Goal: Transaction & Acquisition: Book appointment/travel/reservation

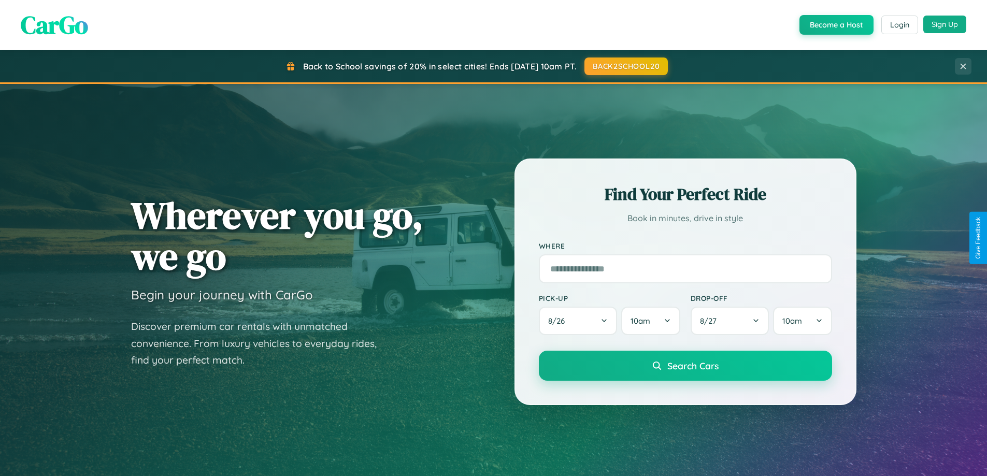
click at [944, 24] on button "Sign Up" at bounding box center [944, 25] width 43 height 18
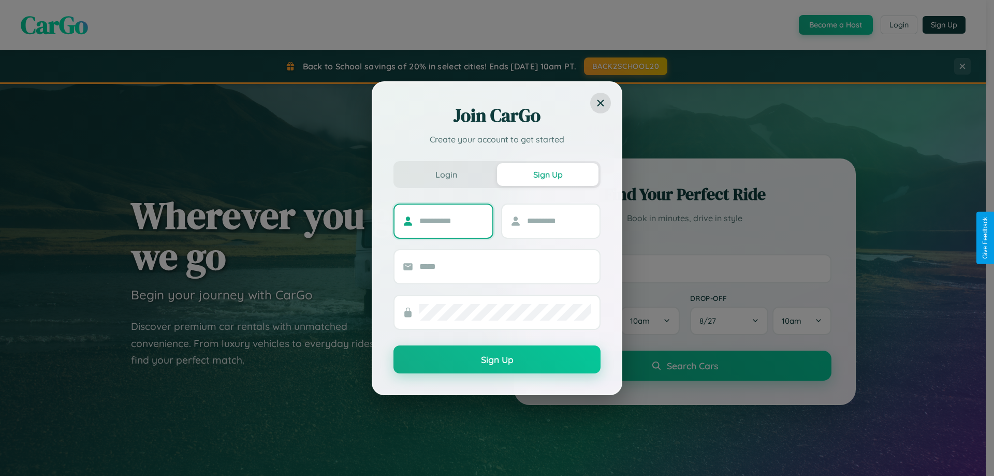
click at [452, 221] on input "text" at bounding box center [452, 221] width 65 height 17
type input "****"
click at [559, 221] on input "text" at bounding box center [559, 221] width 65 height 17
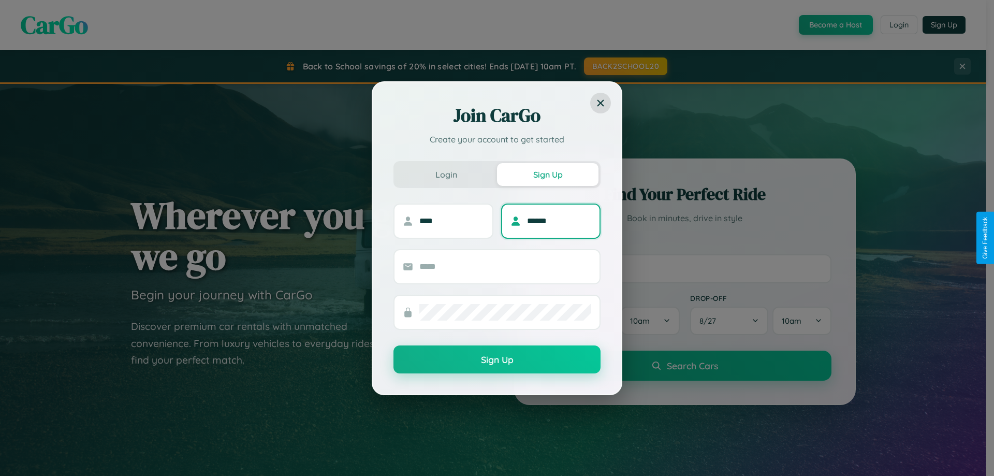
type input "******"
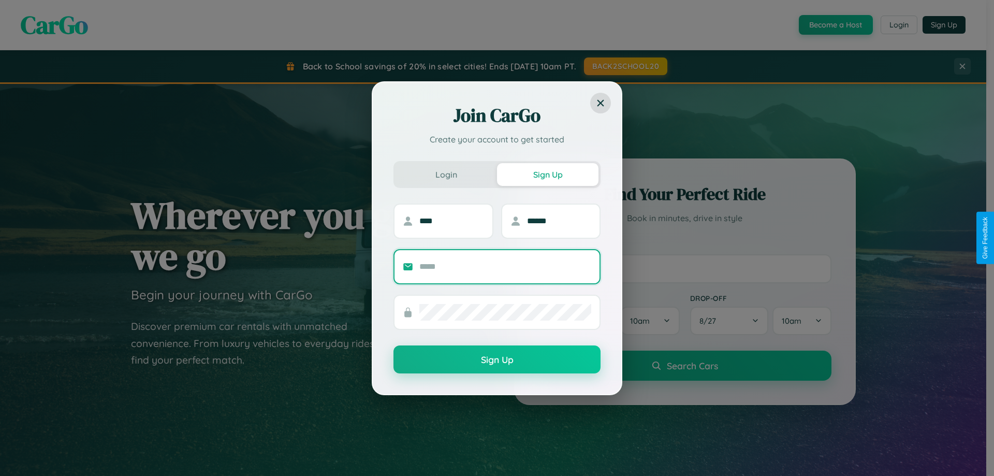
click at [506, 266] on input "text" at bounding box center [506, 266] width 172 height 17
type input "**********"
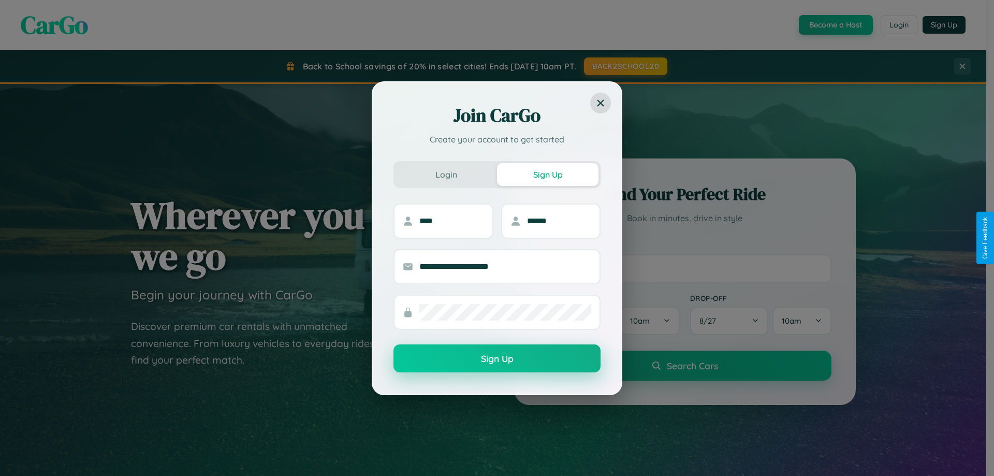
click at [497, 359] on button "Sign Up" at bounding box center [497, 358] width 207 height 28
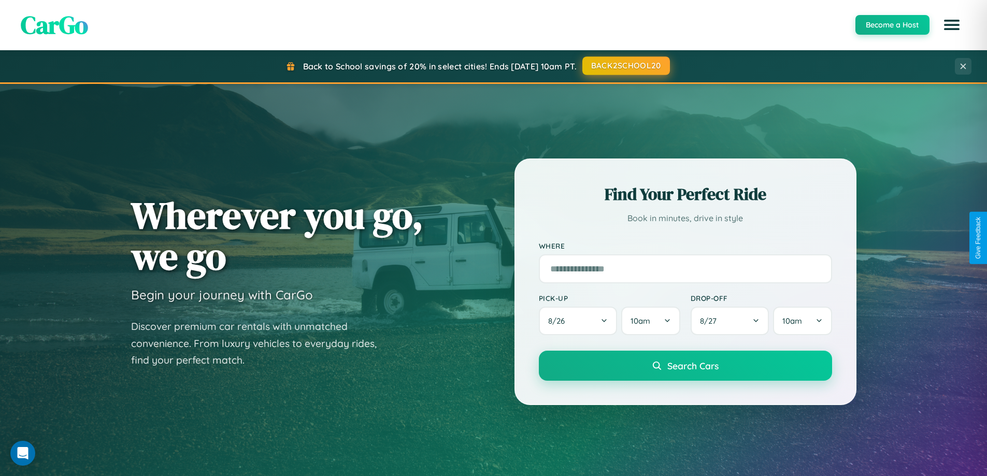
click at [625, 66] on button "BACK2SCHOOL20" at bounding box center [626, 65] width 88 height 19
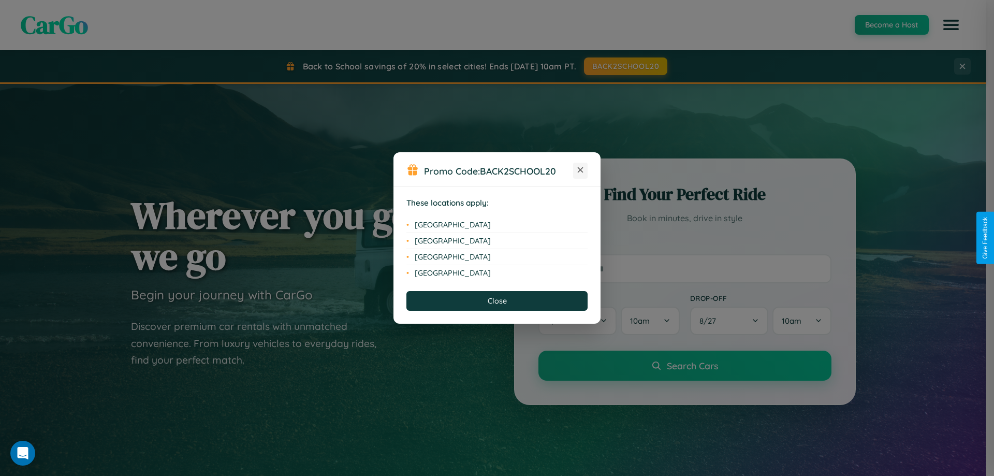
click at [581, 170] on icon at bounding box center [581, 170] width 6 height 6
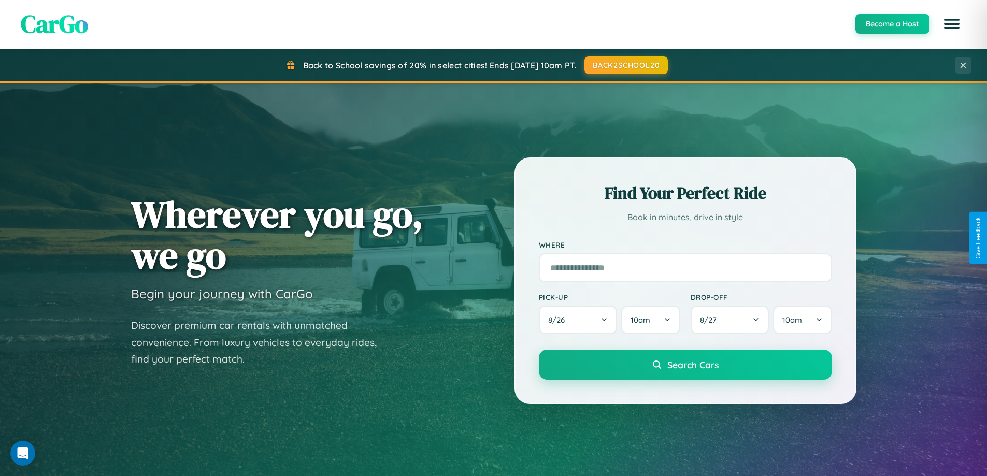
scroll to position [31, 0]
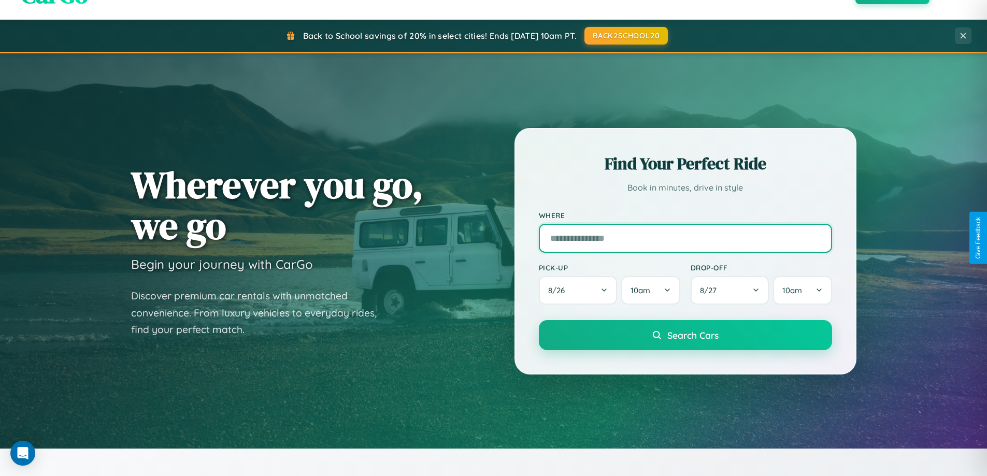
click at [685, 238] on input "text" at bounding box center [685, 238] width 293 height 29
type input "**********"
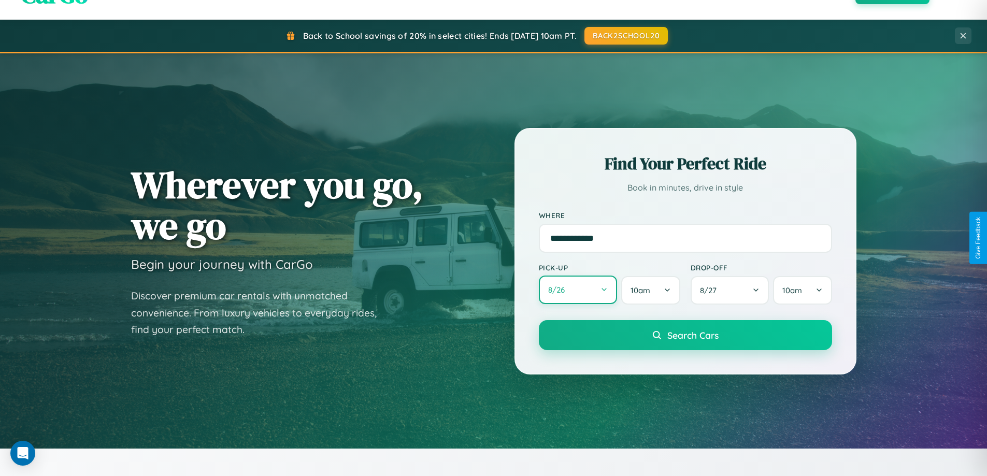
click at [578, 290] on button "8 / 26" at bounding box center [578, 290] width 79 height 28
select select "*"
select select "****"
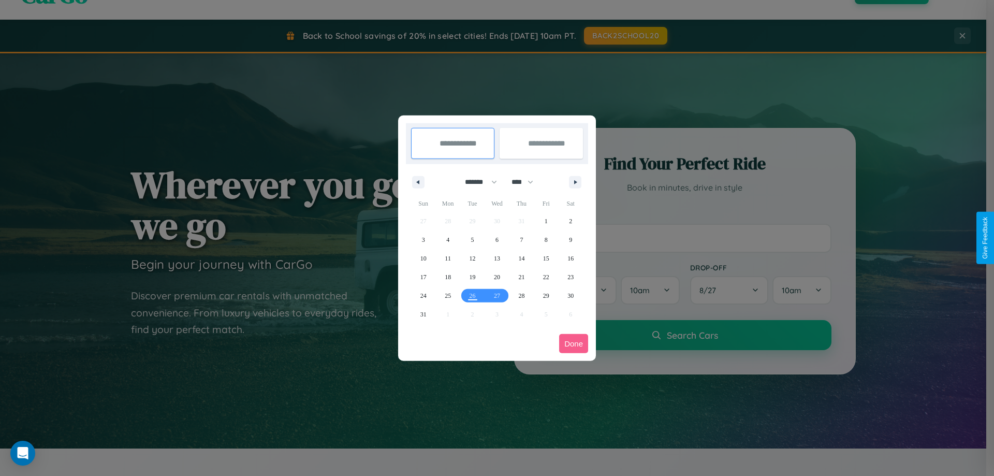
drag, startPoint x: 477, startPoint y: 182, endPoint x: 497, endPoint y: 208, distance: 33.2
click at [477, 182] on select "******* ******** ***** ***** *** **** **** ****** ********* ******* ******** **…" at bounding box center [479, 182] width 44 height 17
select select "*"
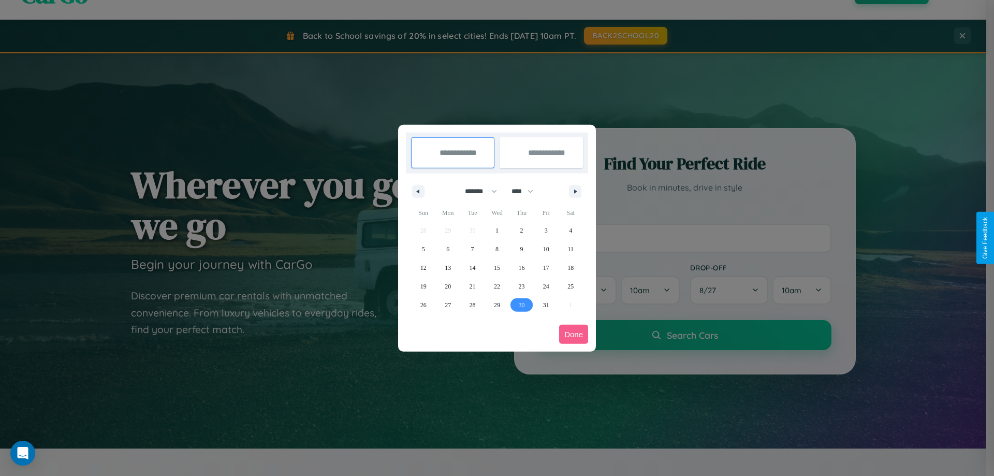
click at [522, 305] on span "30" at bounding box center [521, 305] width 6 height 19
type input "**********"
click at [575, 191] on icon "button" at bounding box center [577, 192] width 5 height 4
select select "**"
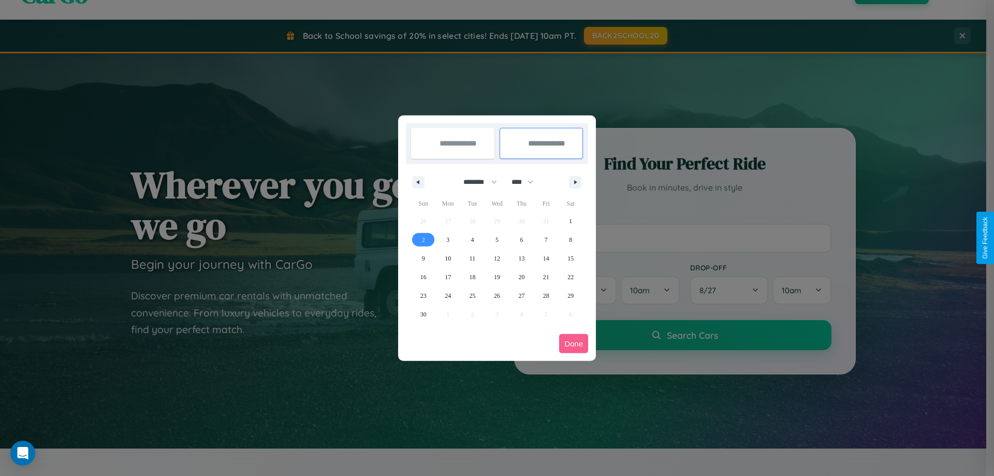
click at [423, 239] on span "2" at bounding box center [423, 239] width 3 height 19
type input "**********"
select select "*"
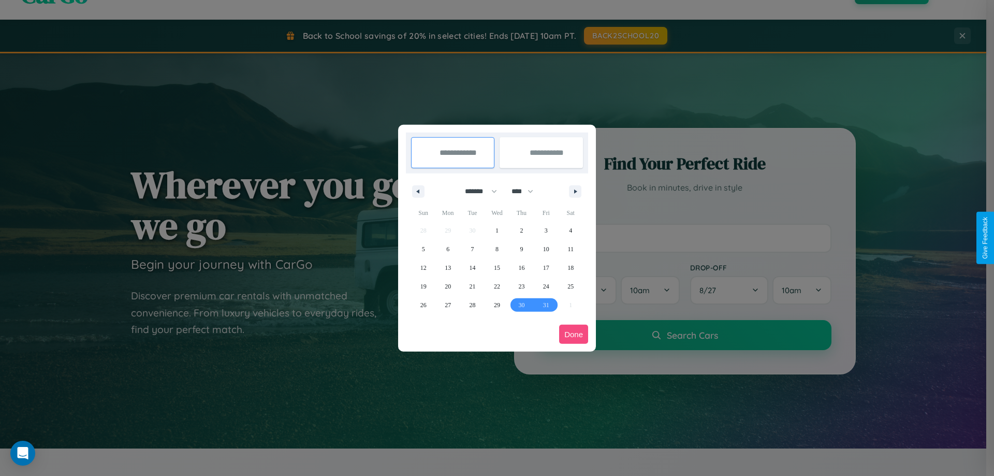
click at [574, 334] on button "Done" at bounding box center [573, 334] width 29 height 19
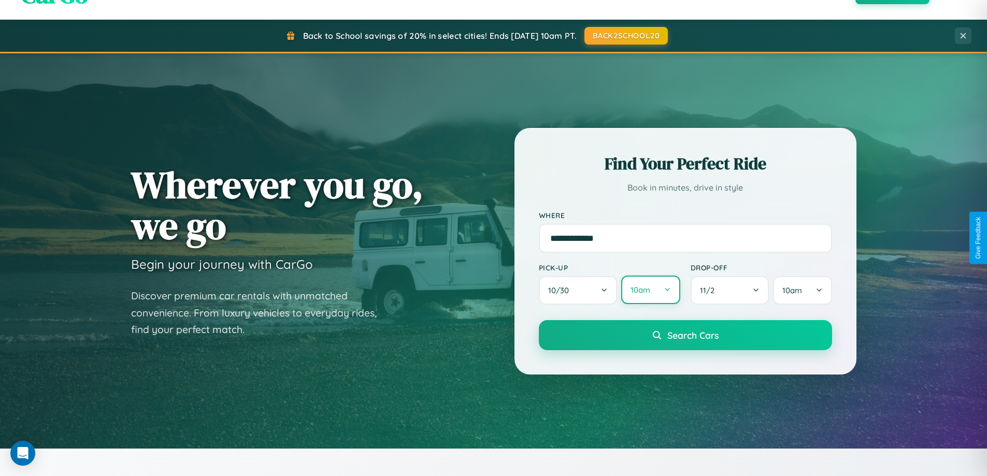
click at [650, 291] on button "10am" at bounding box center [650, 290] width 59 height 28
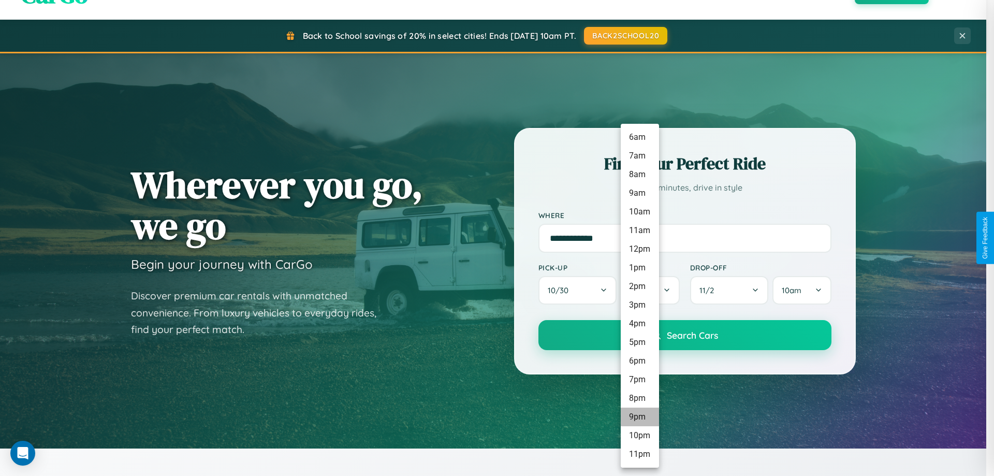
click at [640, 417] on li "9pm" at bounding box center [640, 417] width 38 height 19
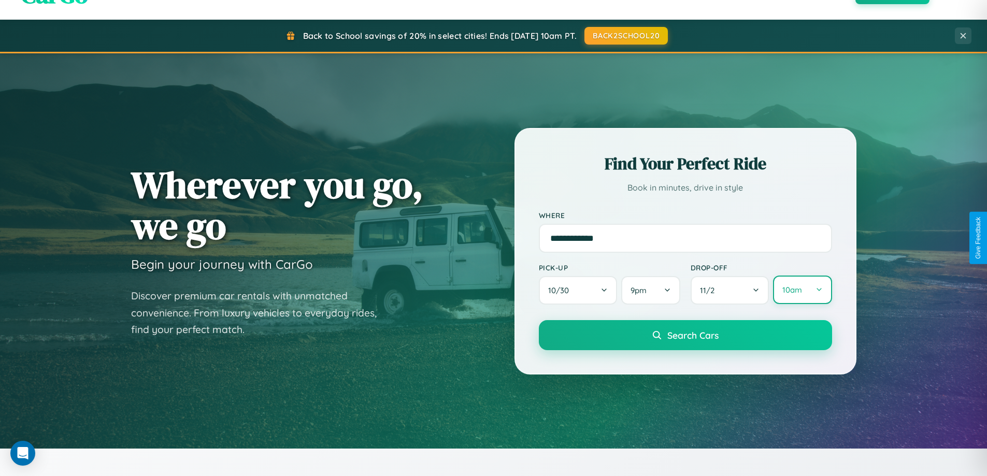
click at [802, 290] on button "10am" at bounding box center [802, 290] width 59 height 28
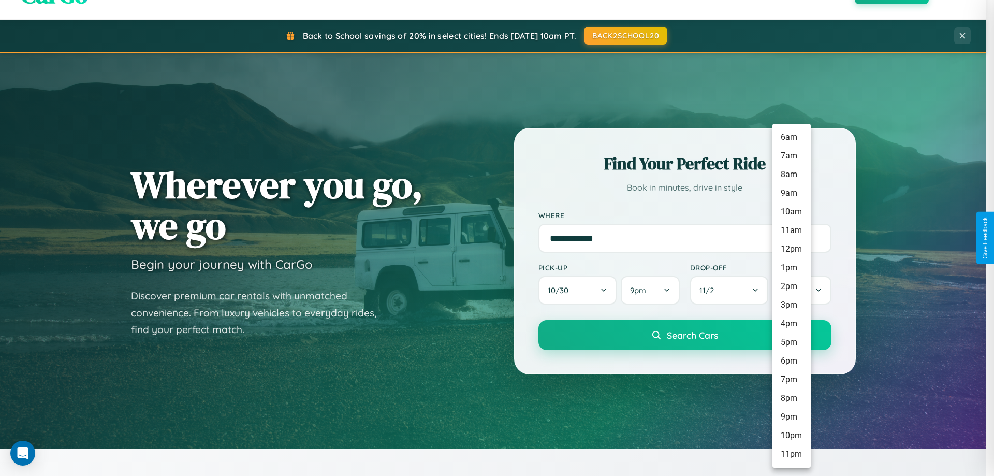
click at [791, 436] on li "10pm" at bounding box center [792, 435] width 38 height 19
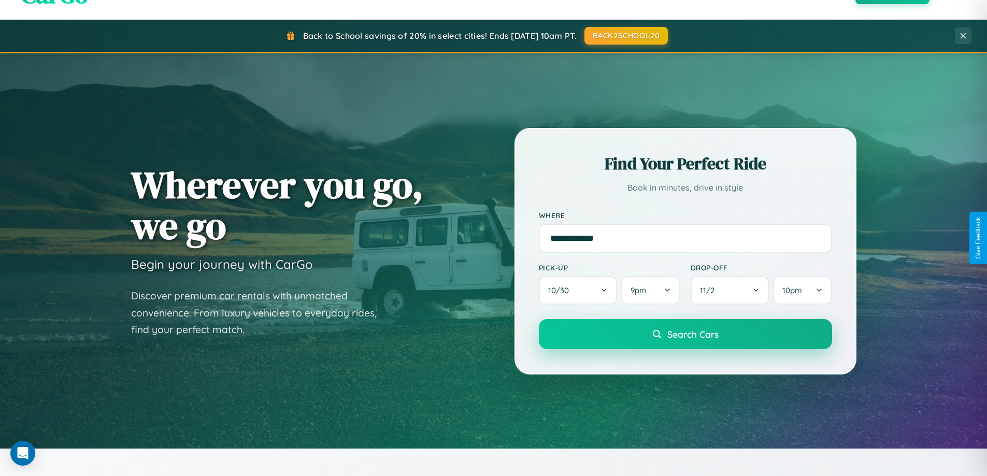
click at [685, 335] on span "Search Cars" at bounding box center [692, 333] width 51 height 11
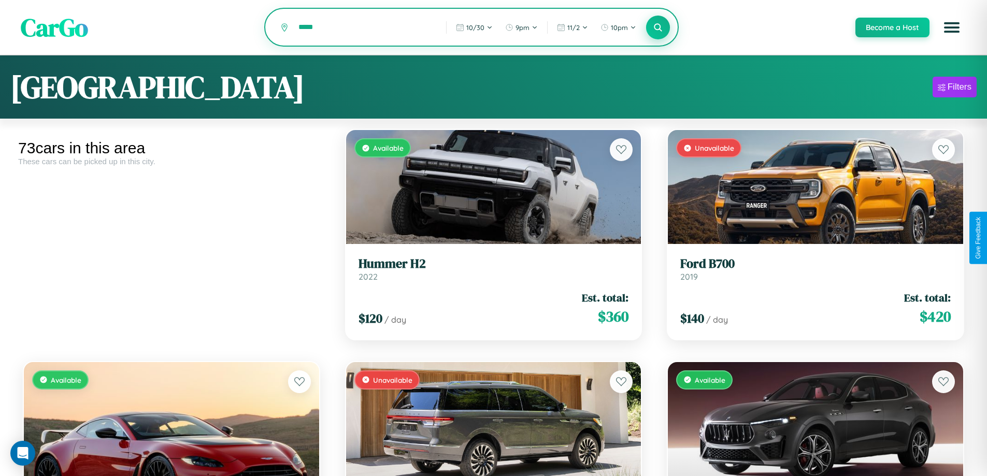
type input "*****"
click at [657, 28] on icon at bounding box center [658, 27] width 10 height 10
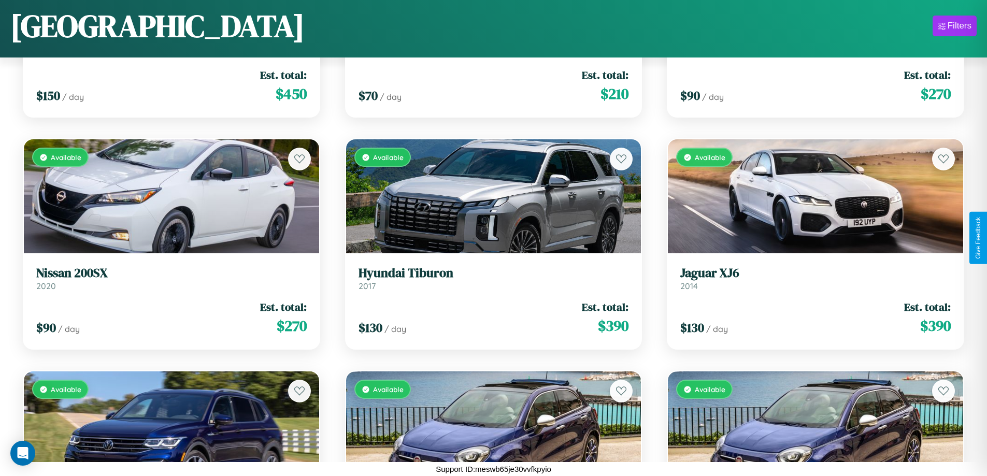
scroll to position [2697, 0]
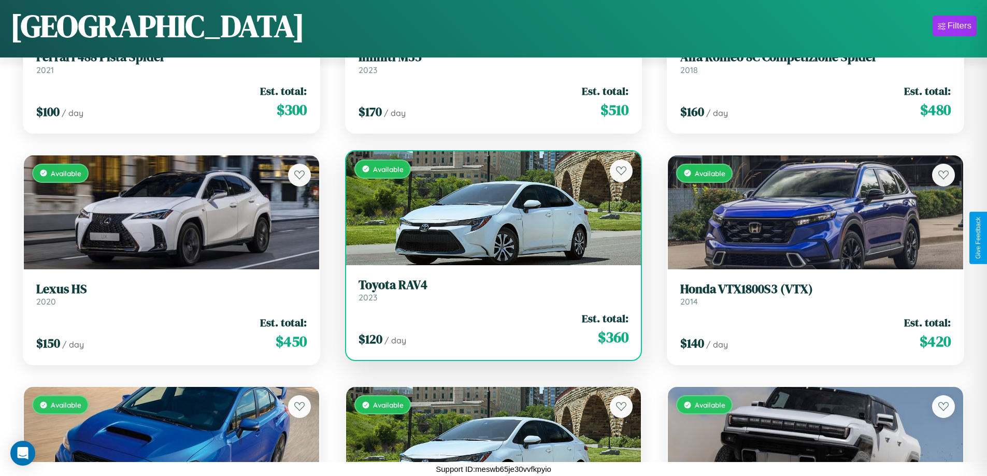
click at [489, 292] on link "Toyota RAV4 2023" at bounding box center [493, 290] width 270 height 25
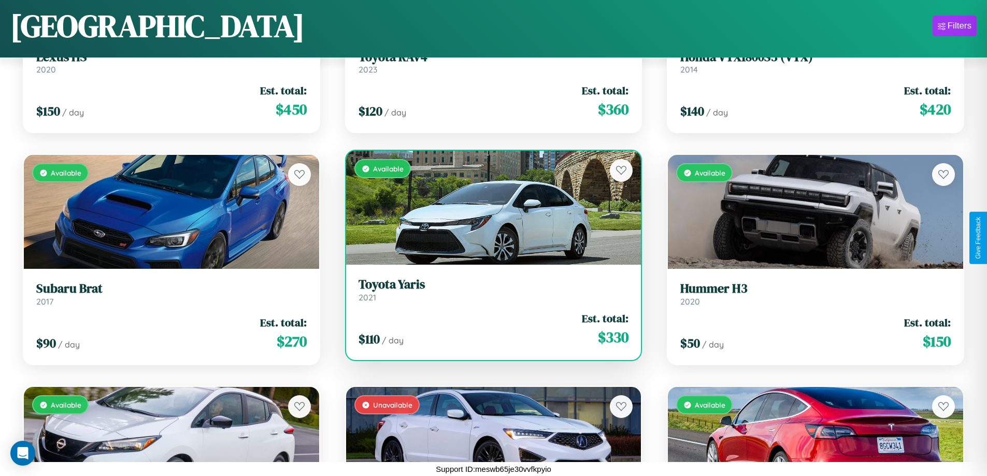
click at [489, 290] on h3 "Toyota Yaris" at bounding box center [493, 284] width 270 height 15
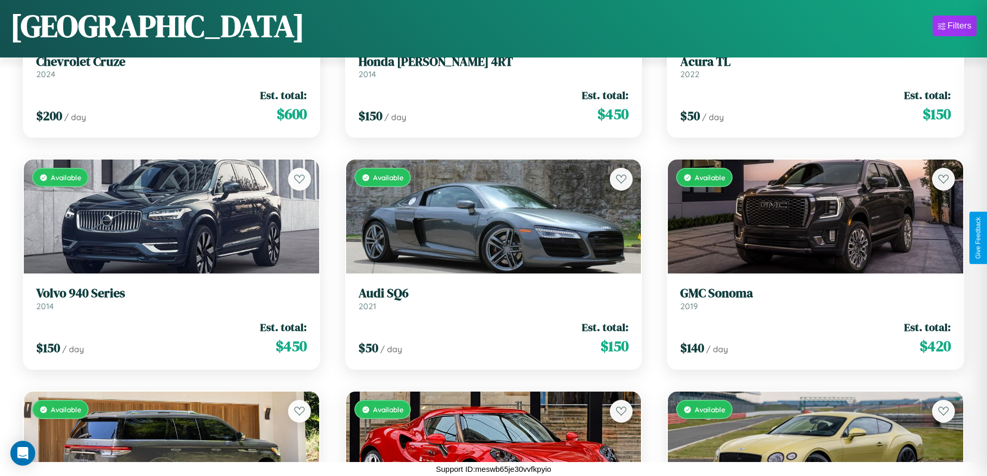
scroll to position [146, 0]
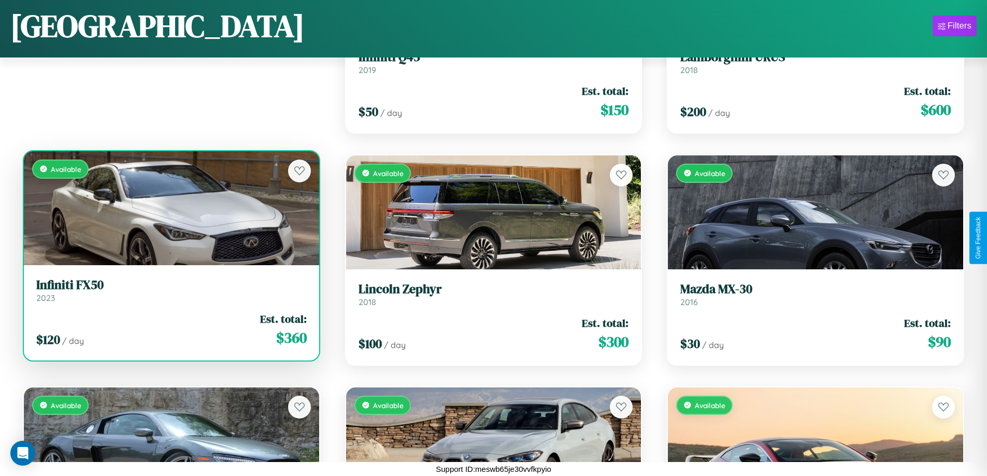
click at [170, 291] on h3 "Infiniti FX50" at bounding box center [171, 285] width 270 height 15
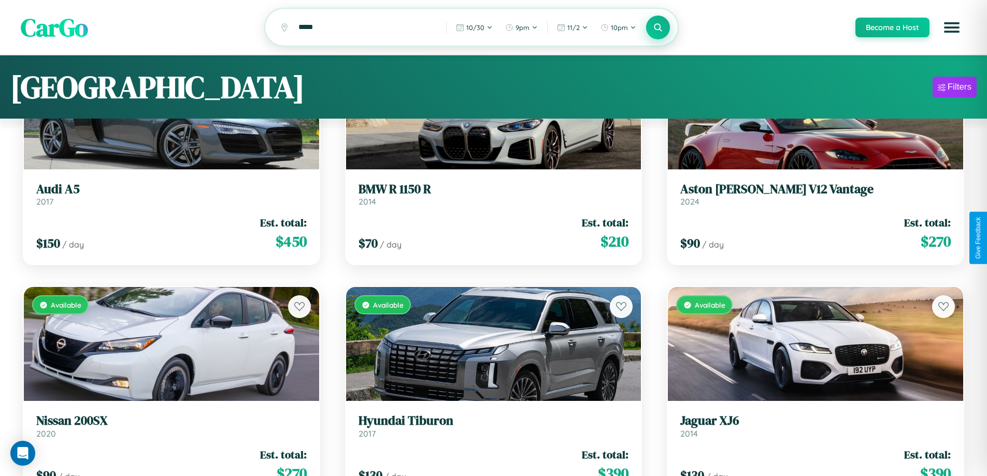
scroll to position [0, 0]
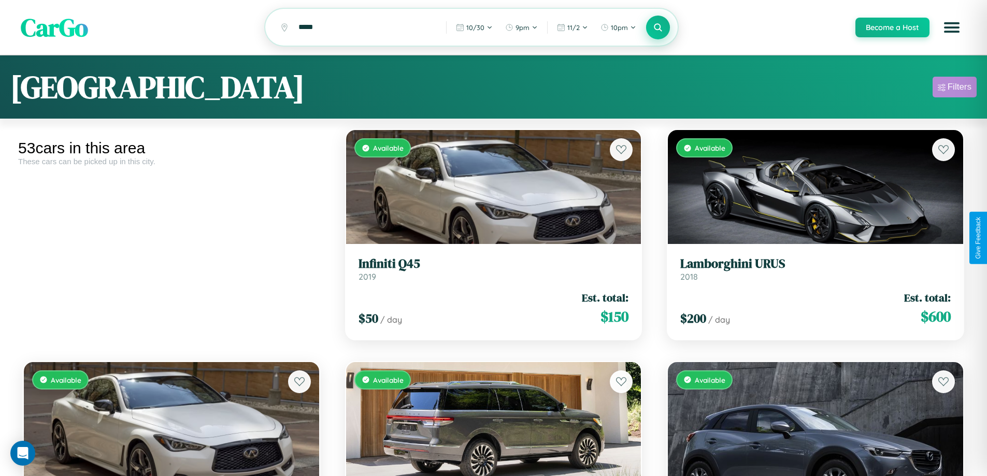
click at [954, 89] on div "Filters" at bounding box center [959, 87] width 24 height 10
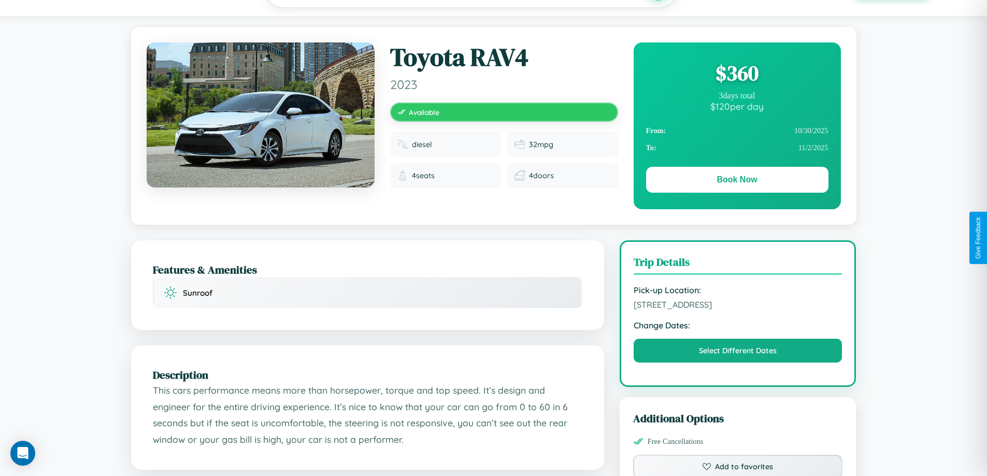
scroll to position [107, 0]
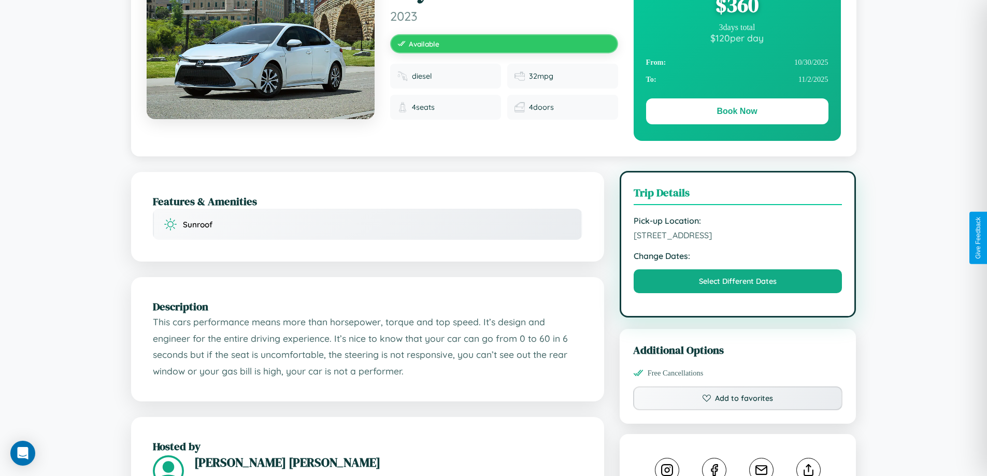
click at [738, 237] on span "[STREET_ADDRESS]" at bounding box center [737, 235] width 209 height 10
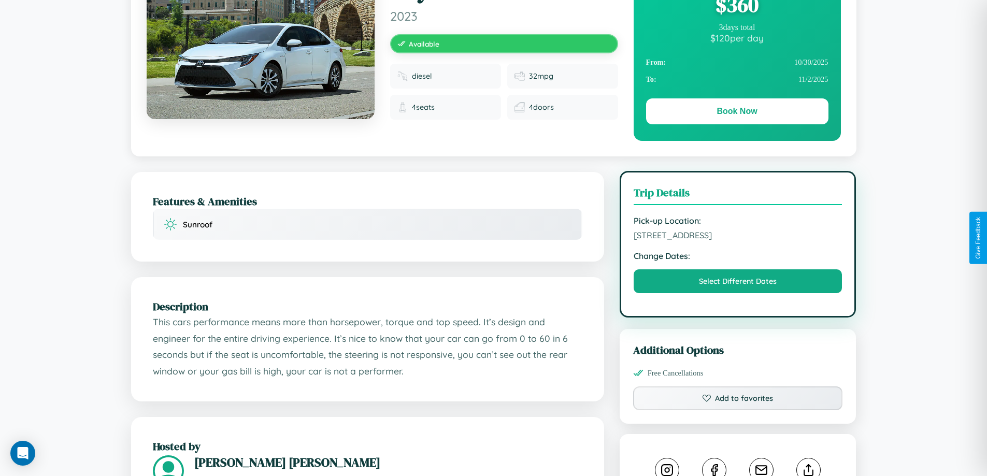
click at [738, 237] on span "[STREET_ADDRESS]" at bounding box center [737, 235] width 209 height 10
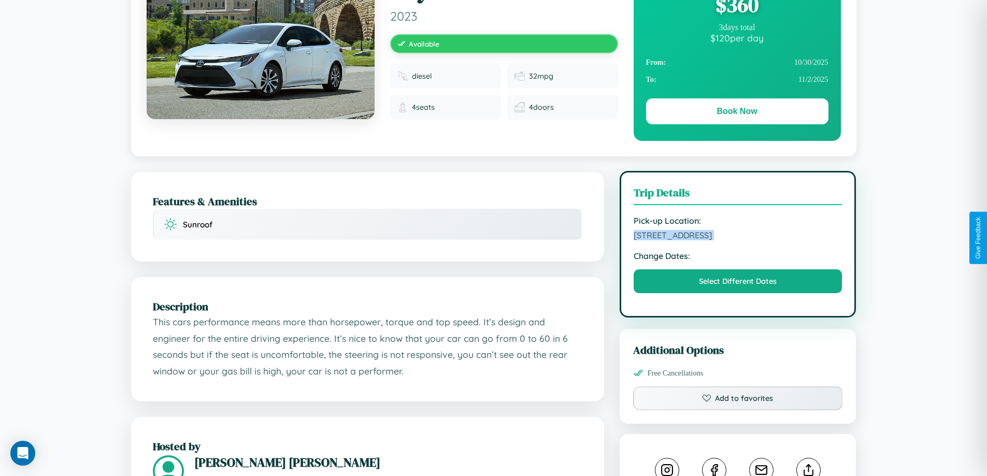
click at [738, 237] on span "[STREET_ADDRESS]" at bounding box center [737, 235] width 209 height 10
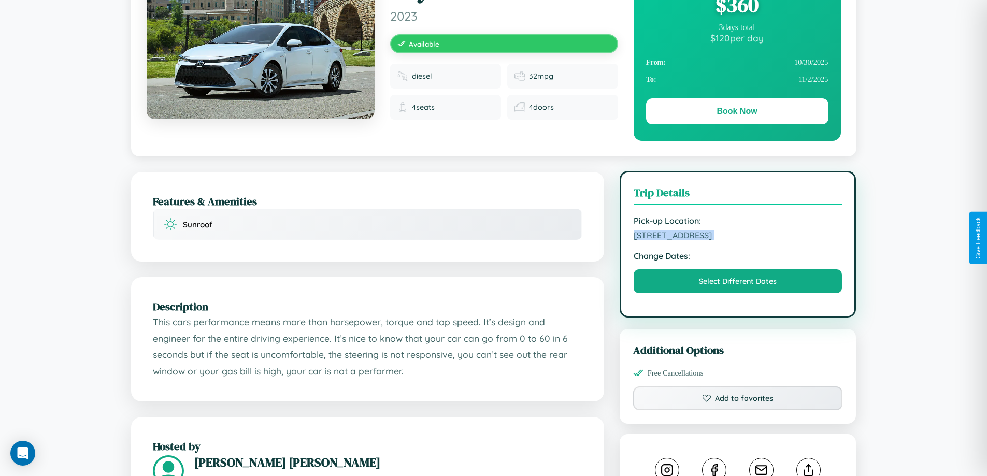
click at [738, 237] on span "[STREET_ADDRESS]" at bounding box center [737, 235] width 209 height 10
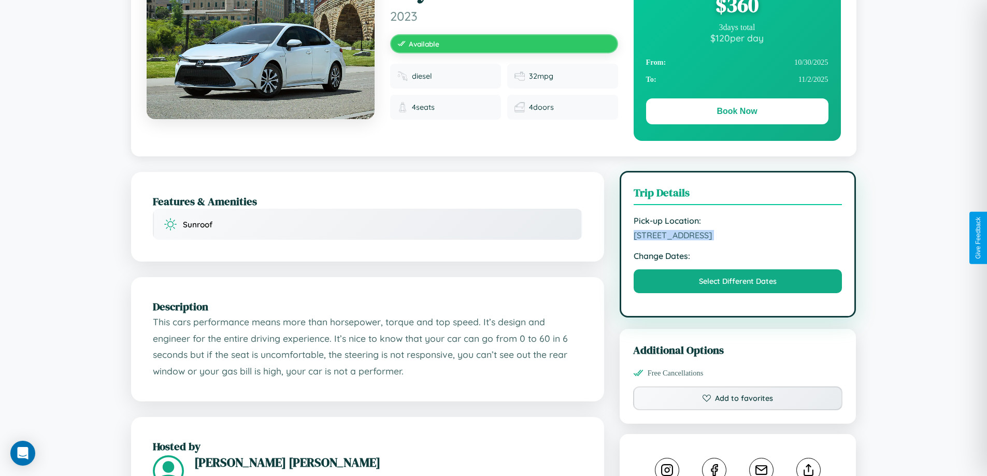
click at [738, 237] on span "[STREET_ADDRESS]" at bounding box center [737, 235] width 209 height 10
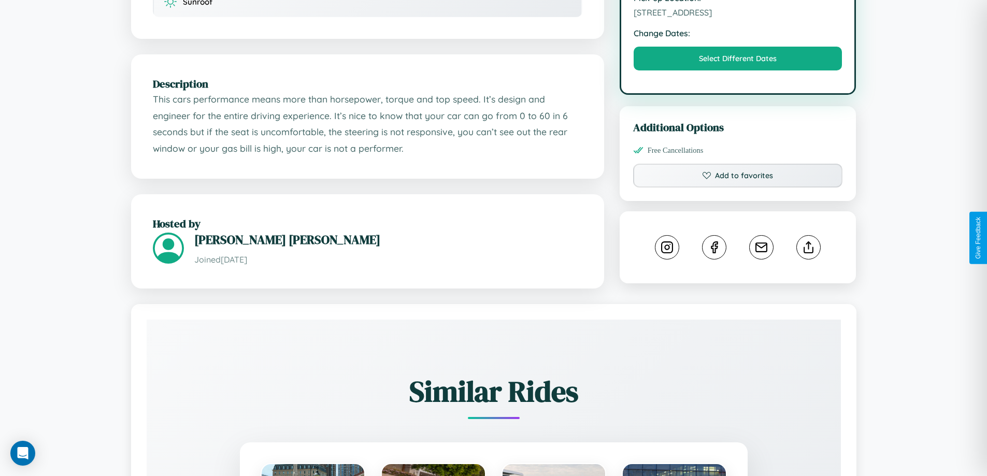
scroll to position [340, 0]
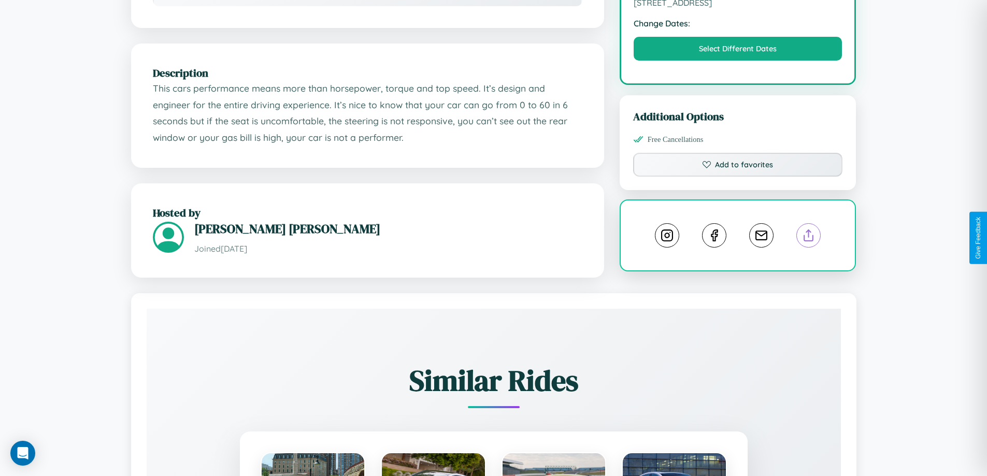
click at [809, 237] on line at bounding box center [809, 233] width 0 height 7
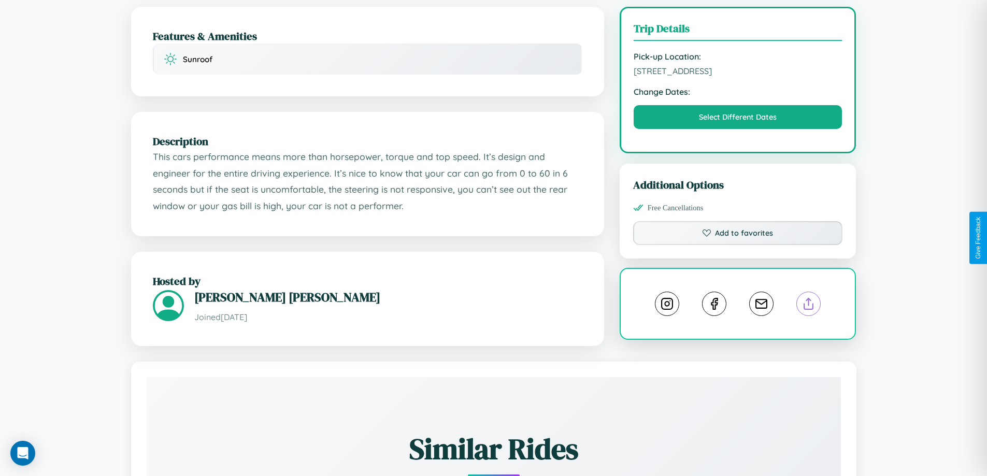
scroll to position [269, 0]
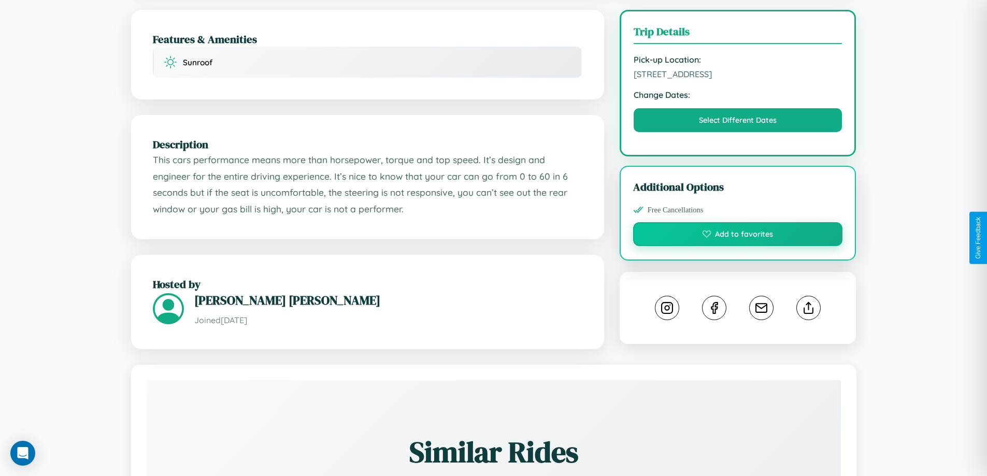
click at [738, 236] on button "Add to favorites" at bounding box center [738, 234] width 210 height 24
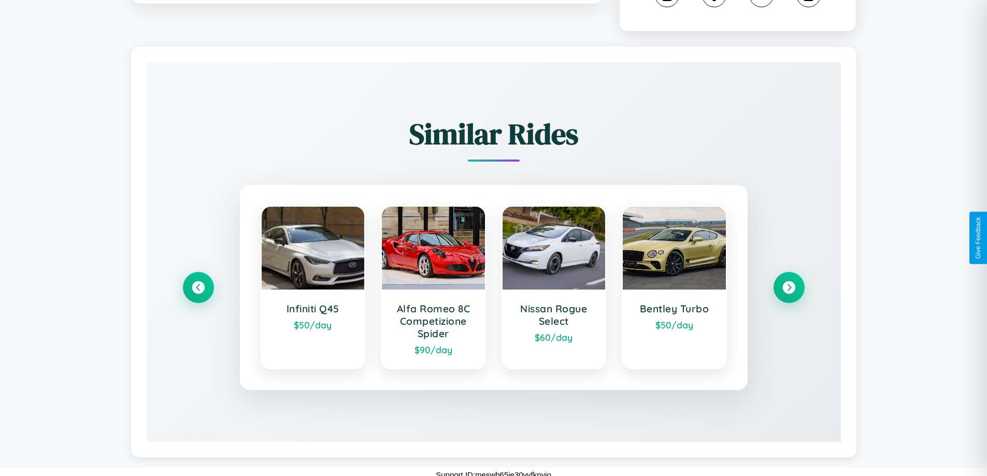
scroll to position [589, 0]
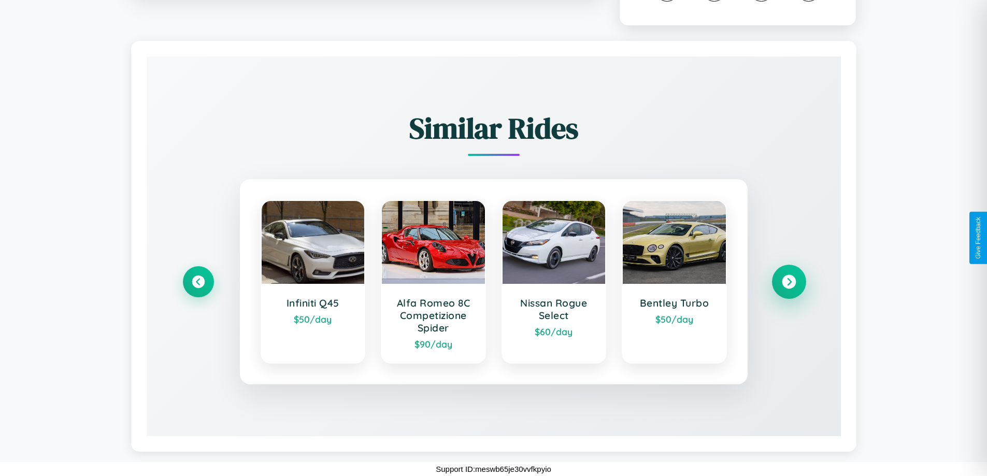
click at [788, 282] on icon at bounding box center [789, 282] width 14 height 14
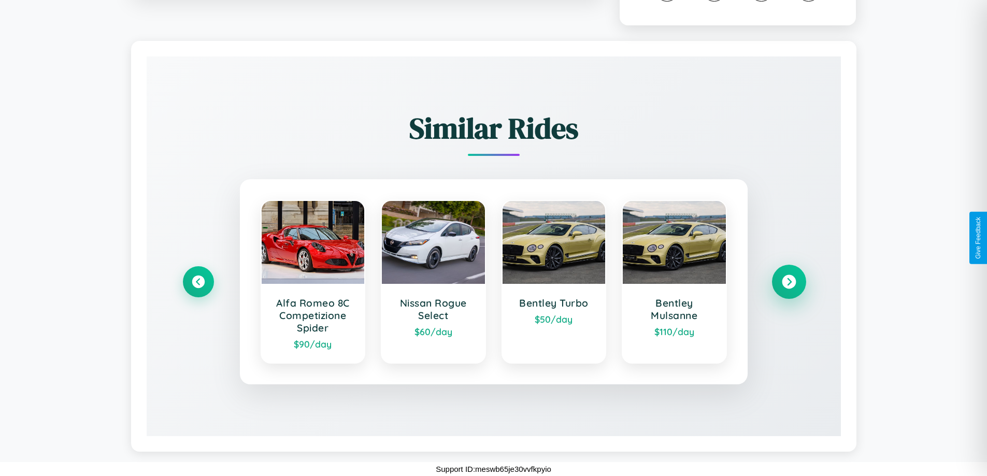
click at [788, 282] on icon at bounding box center [789, 282] width 14 height 14
